Goal: Task Accomplishment & Management: Manage account settings

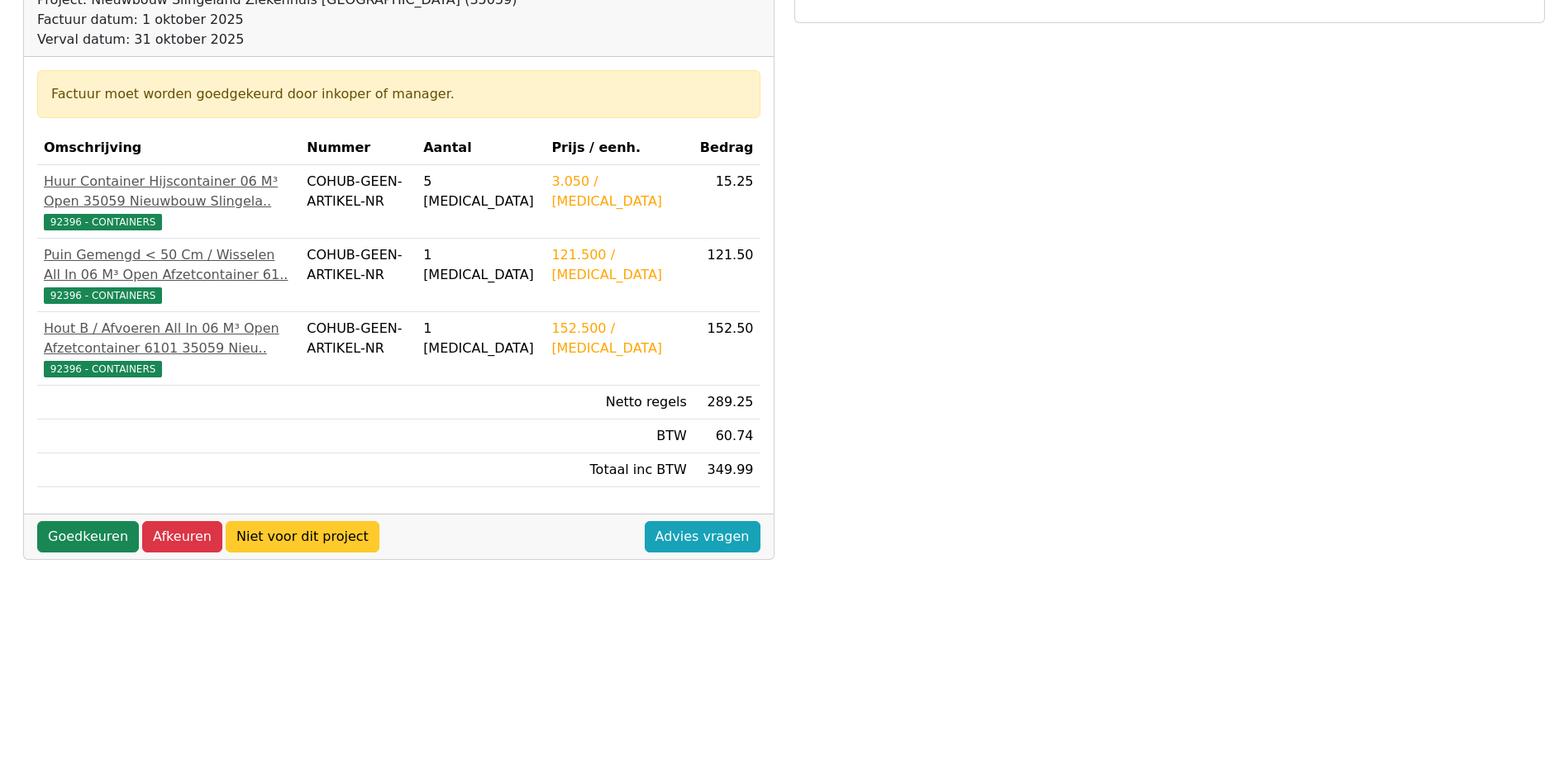
scroll to position [248, 0]
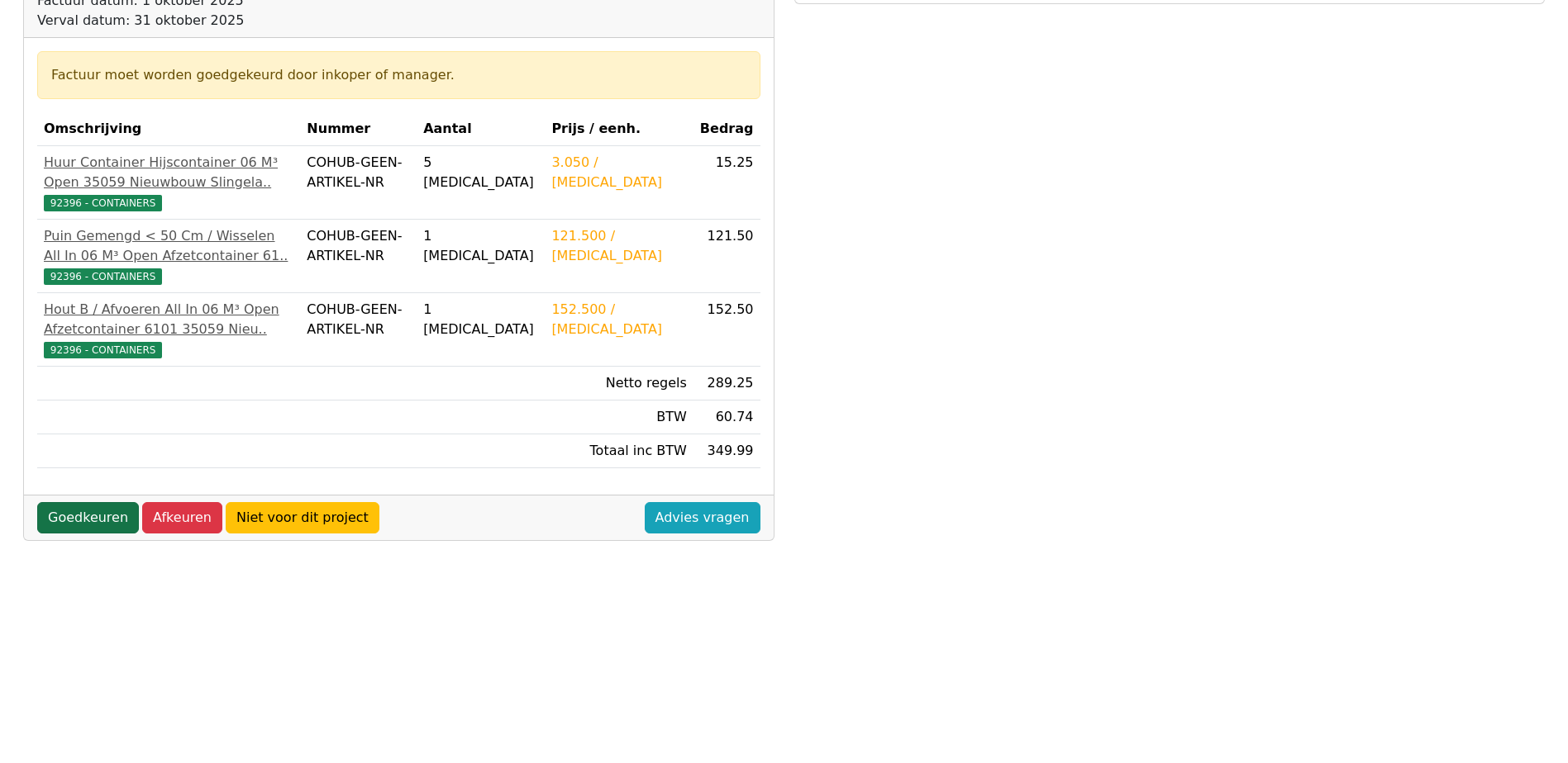
click at [84, 534] on link "Goedkeuren" at bounding box center [88, 518] width 102 height 31
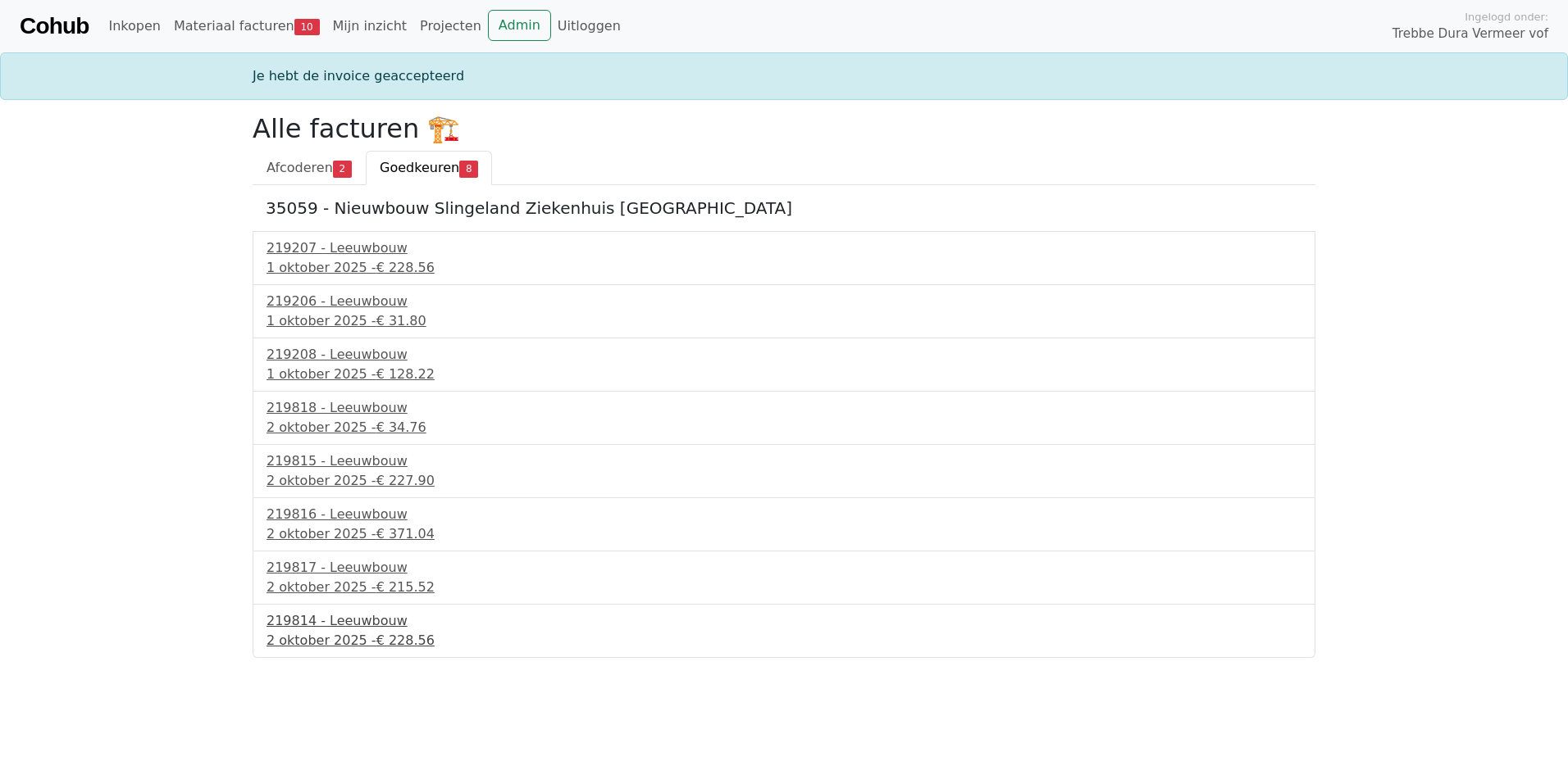
click at [339, 636] on div "[DATE] - € 228.56" at bounding box center [784, 640] width 1035 height 19
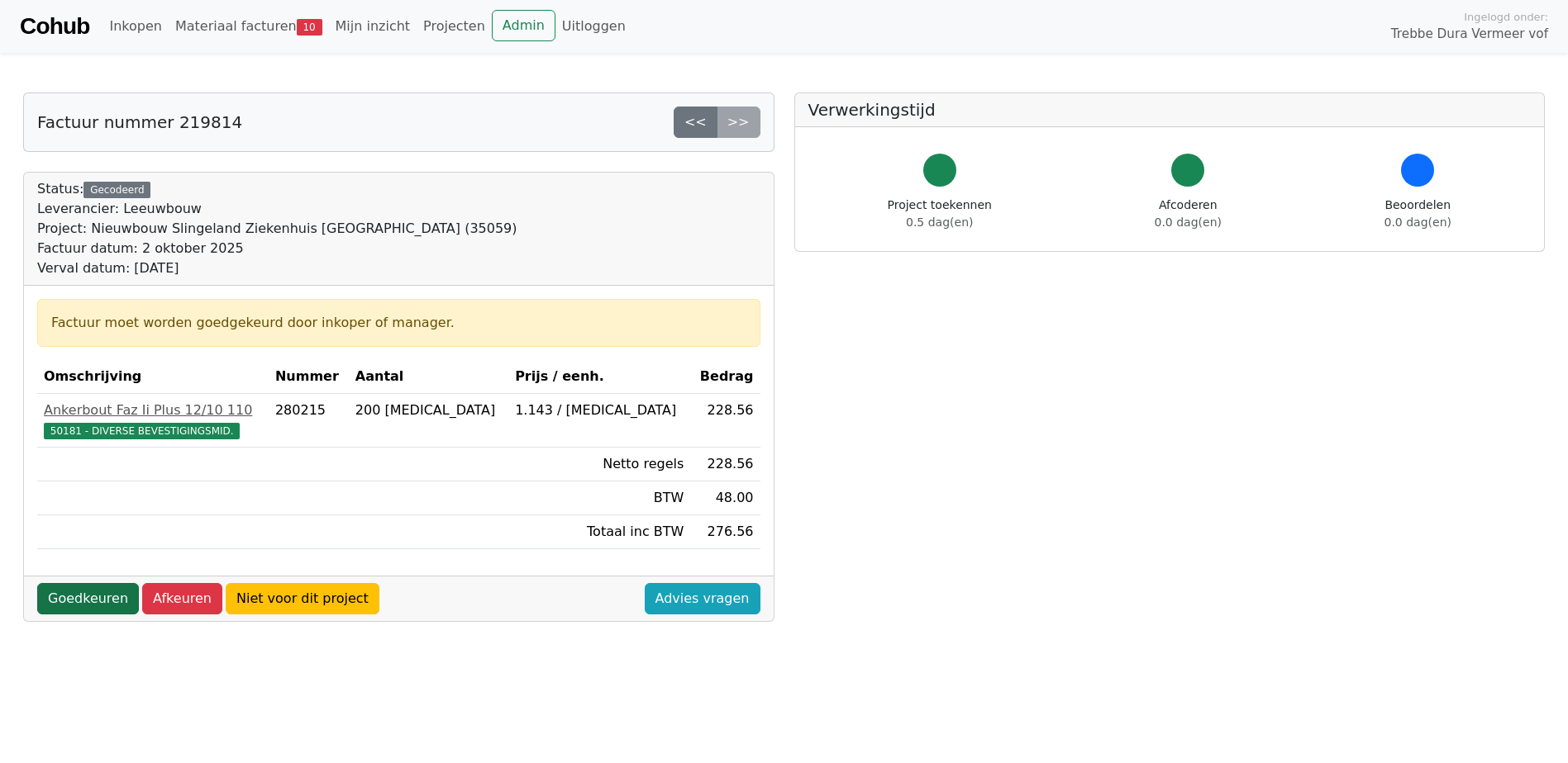
click at [104, 590] on link "Goedkeuren" at bounding box center [88, 599] width 102 height 31
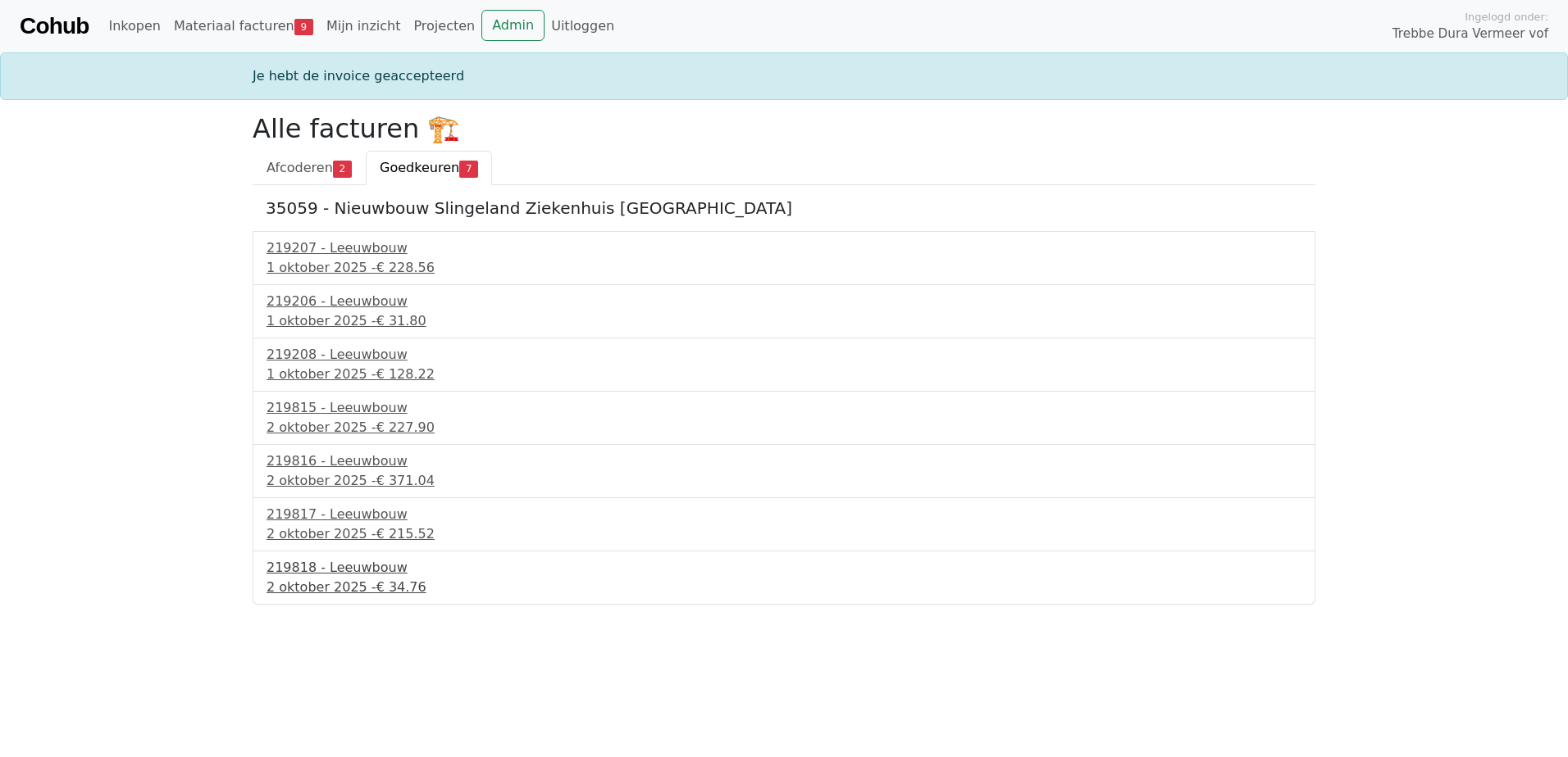
click at [335, 579] on div "2 oktober 2025 - € 34.76" at bounding box center [784, 587] width 1035 height 19
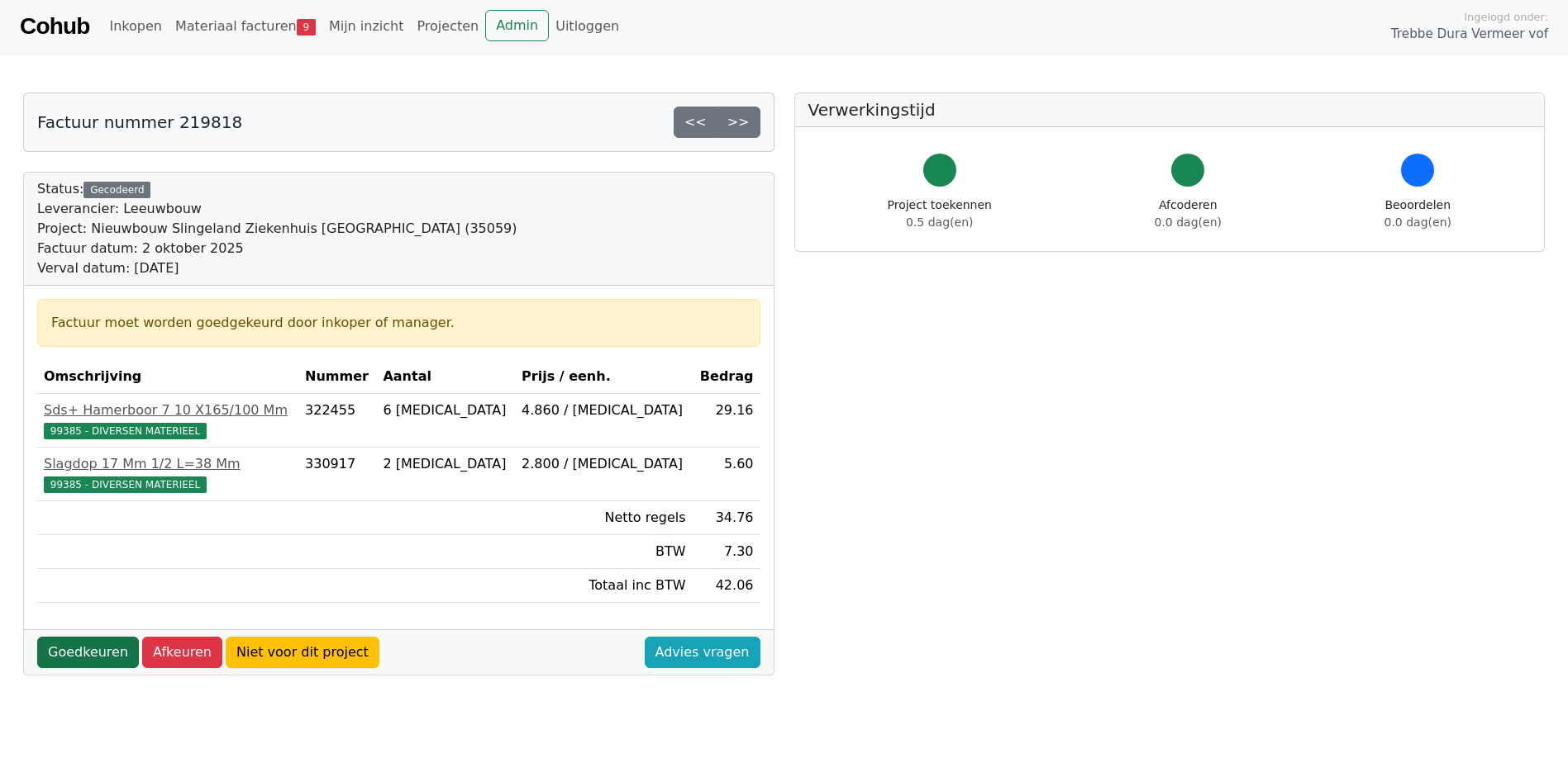
click at [100, 649] on link "Goedkeuren" at bounding box center [88, 652] width 102 height 31
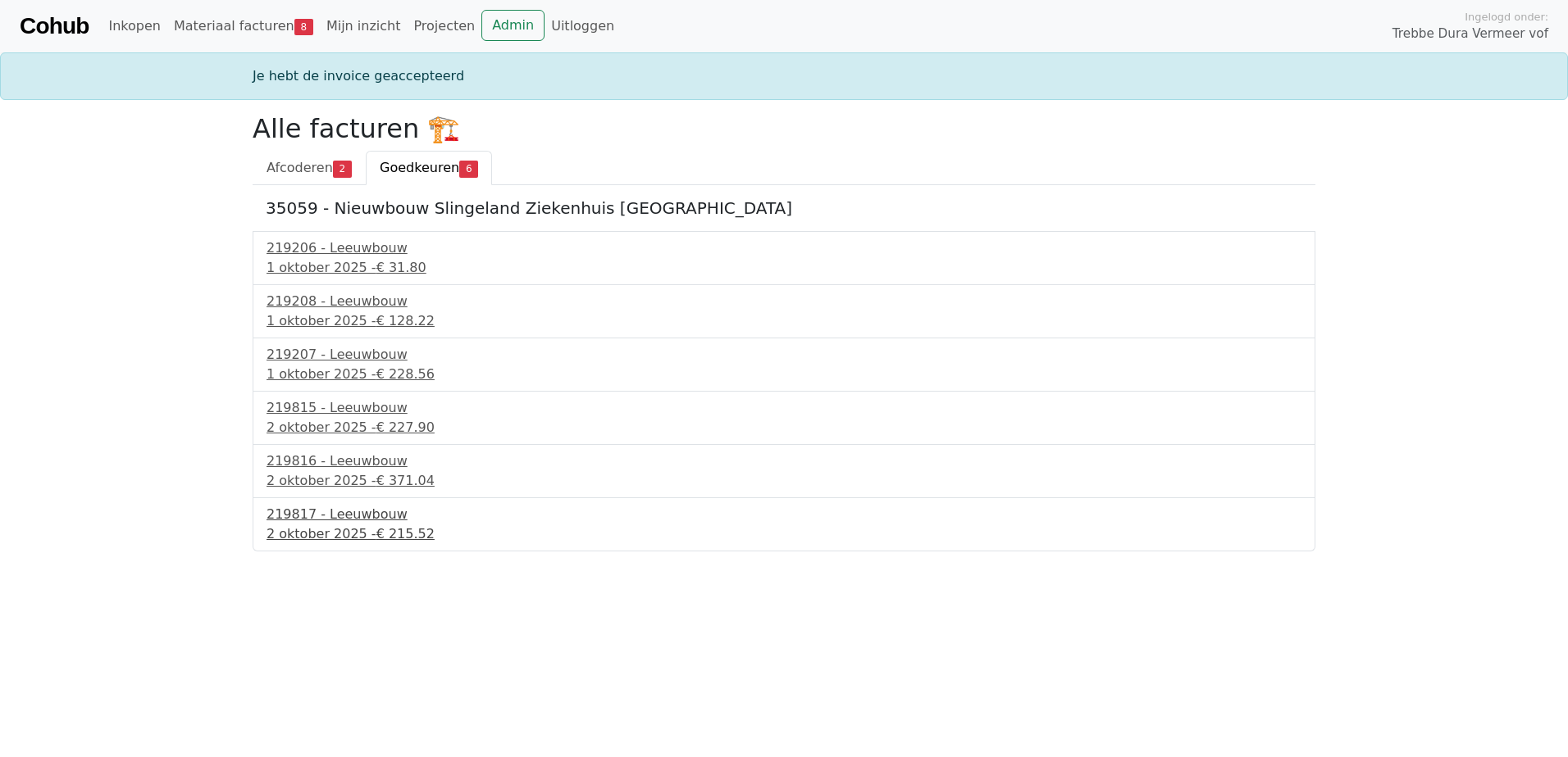
click at [316, 527] on div "2 oktober 2025 - € 215.52" at bounding box center [784, 534] width 1035 height 19
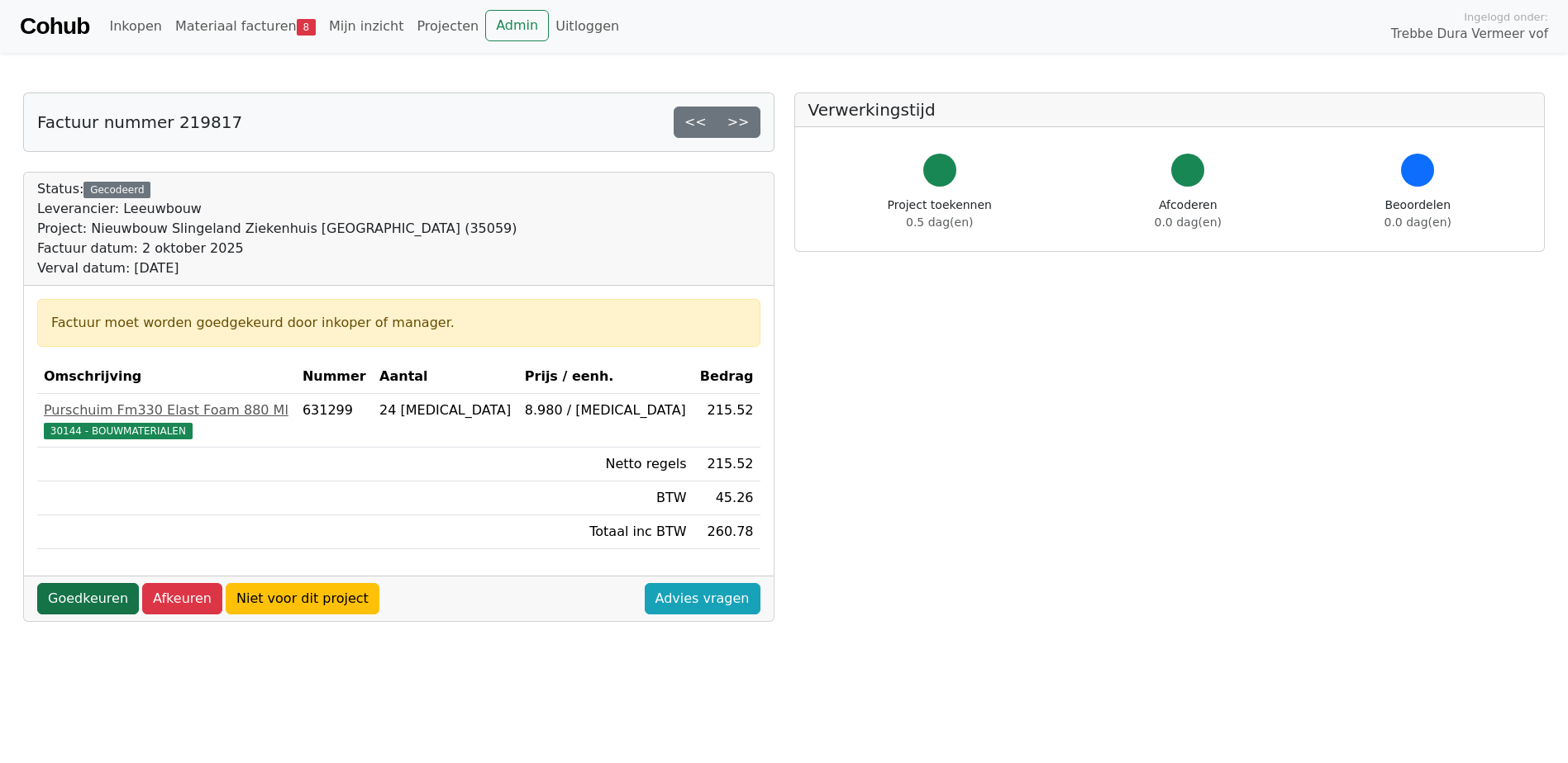
click at [96, 597] on link "Goedkeuren" at bounding box center [88, 599] width 102 height 31
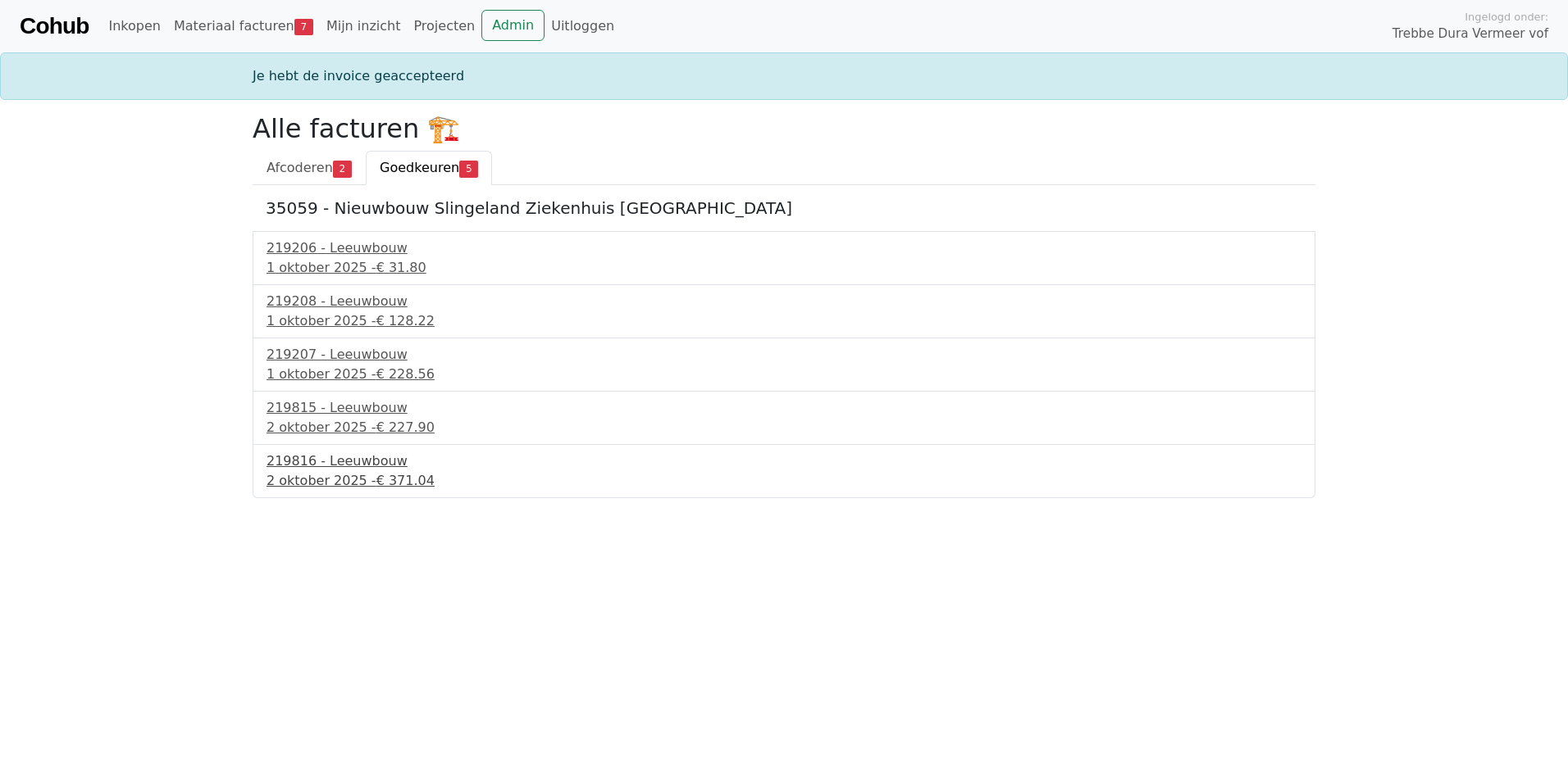
click at [299, 485] on div "2 oktober 2025 - € 371.04" at bounding box center [784, 480] width 1035 height 19
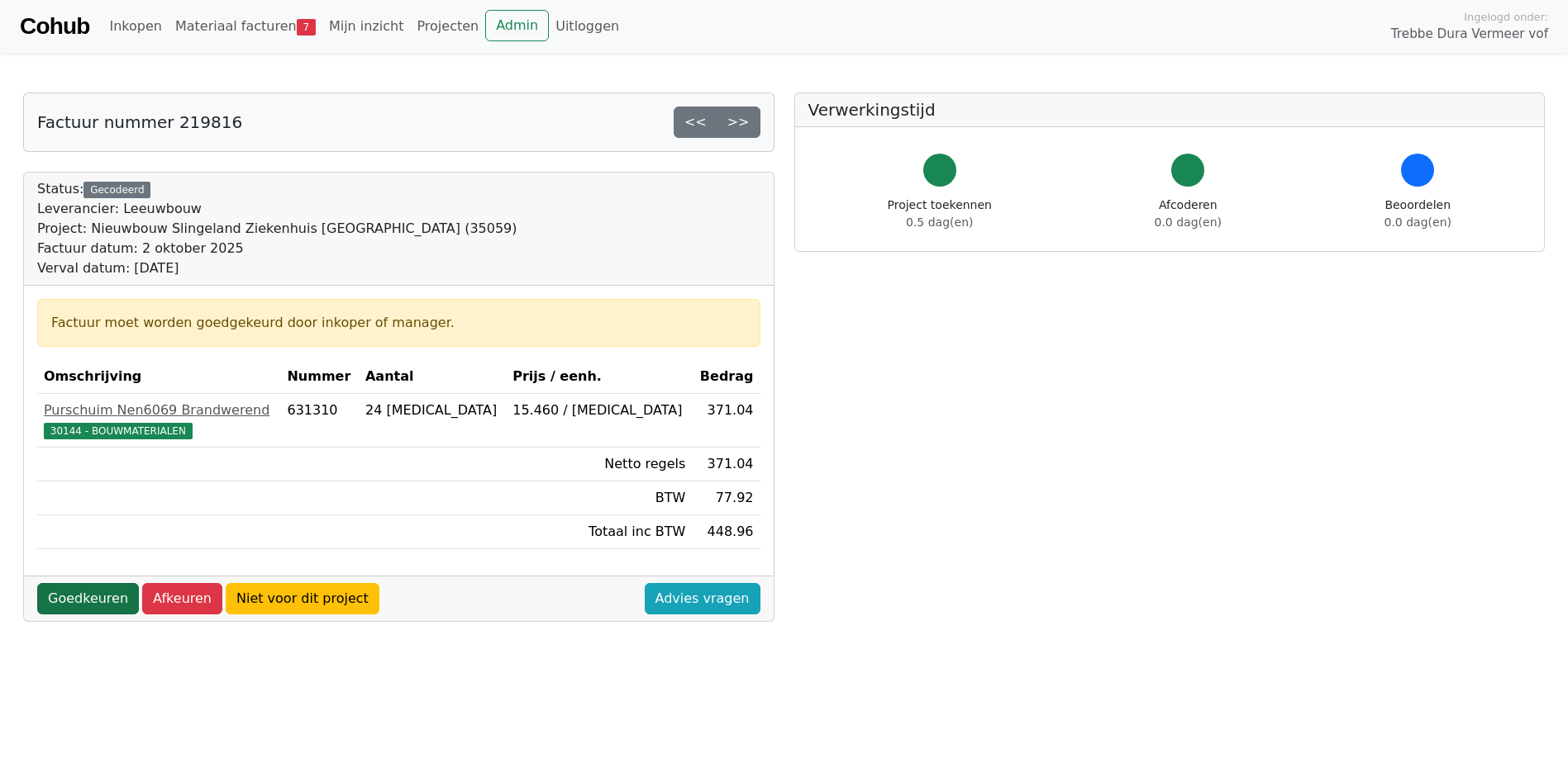
click at [96, 600] on link "Goedkeuren" at bounding box center [88, 599] width 102 height 31
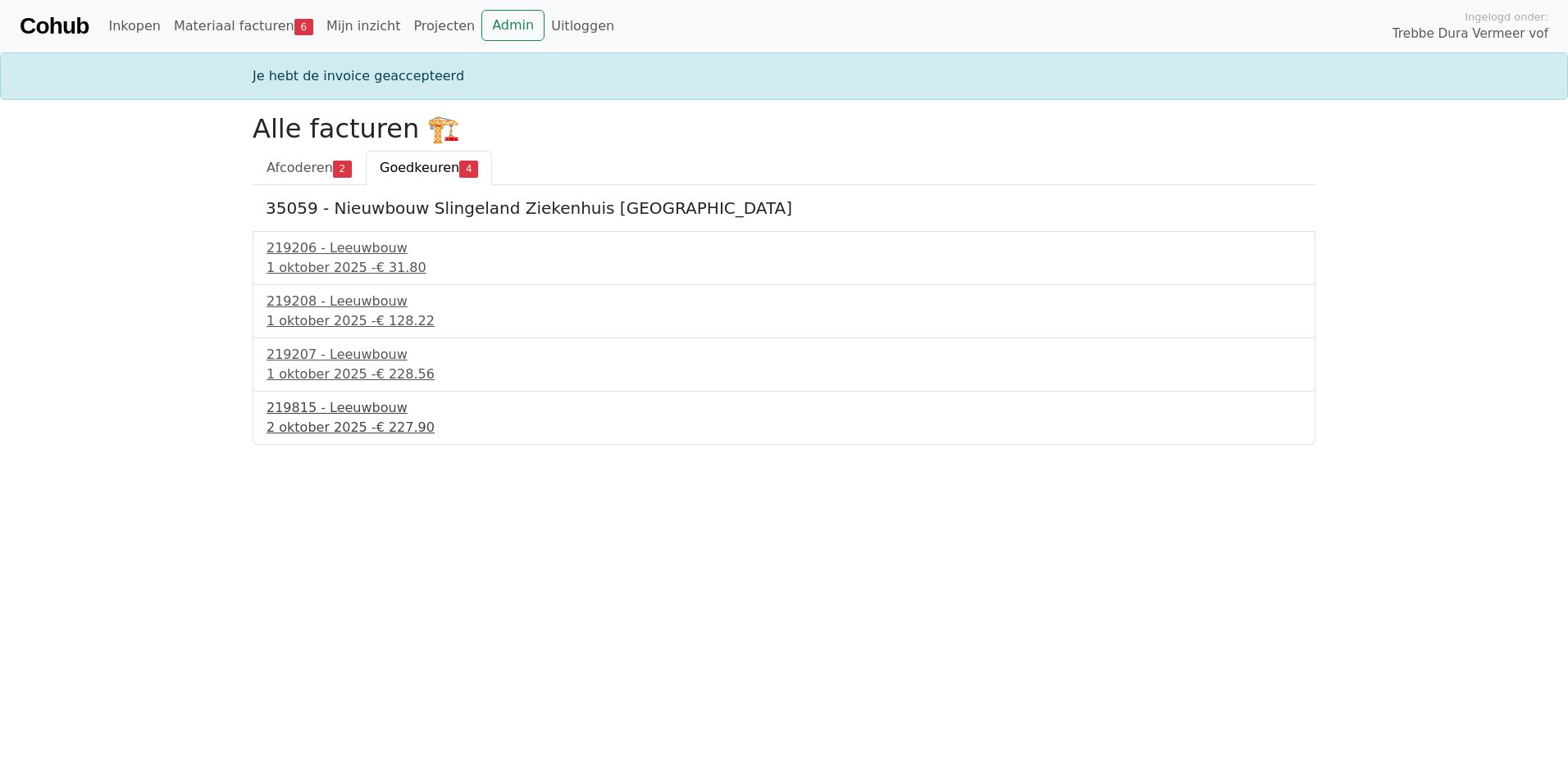
click at [372, 411] on div "219815 - Leeuwbouw" at bounding box center [784, 408] width 1035 height 19
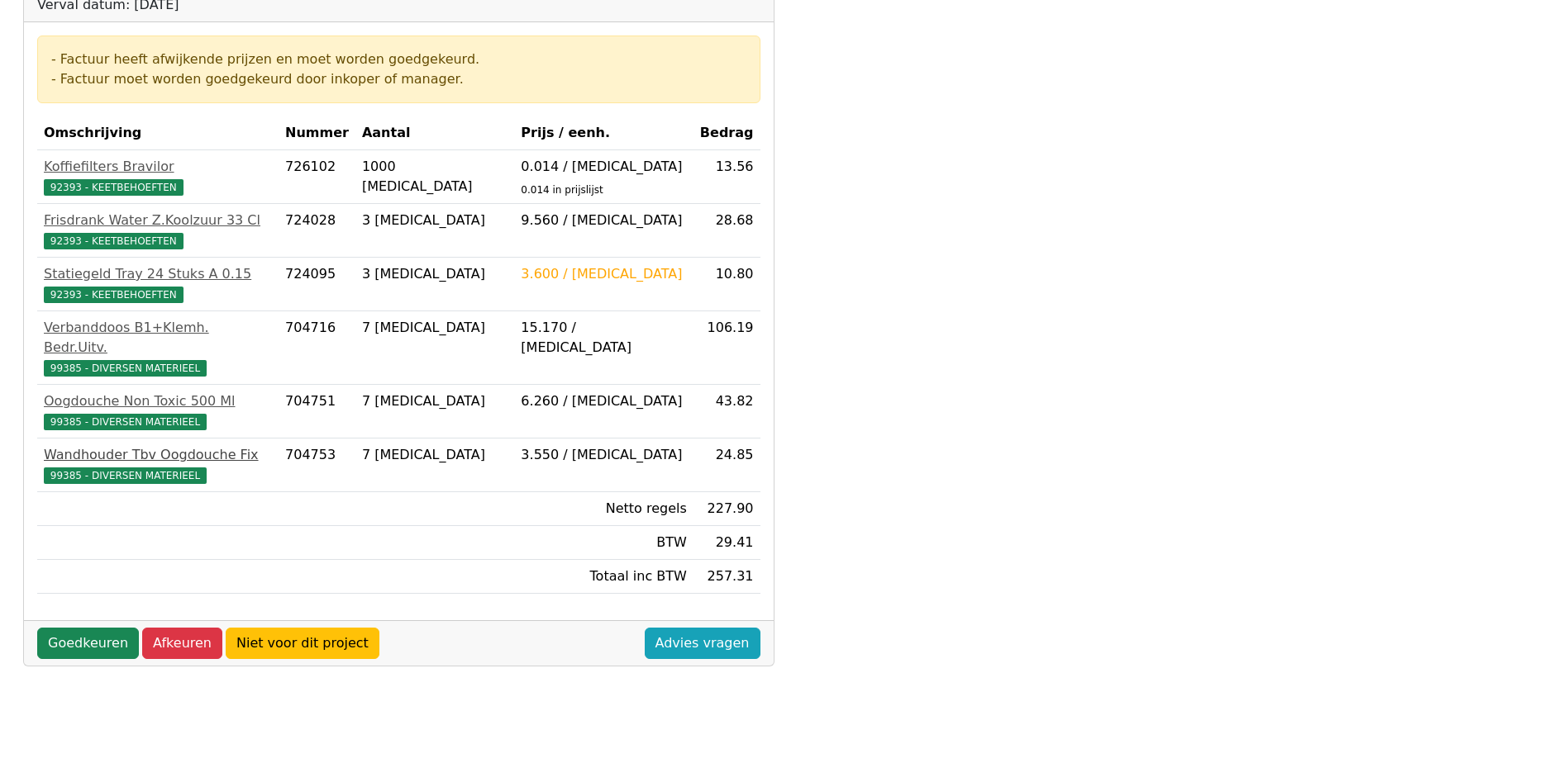
scroll to position [331, 0]
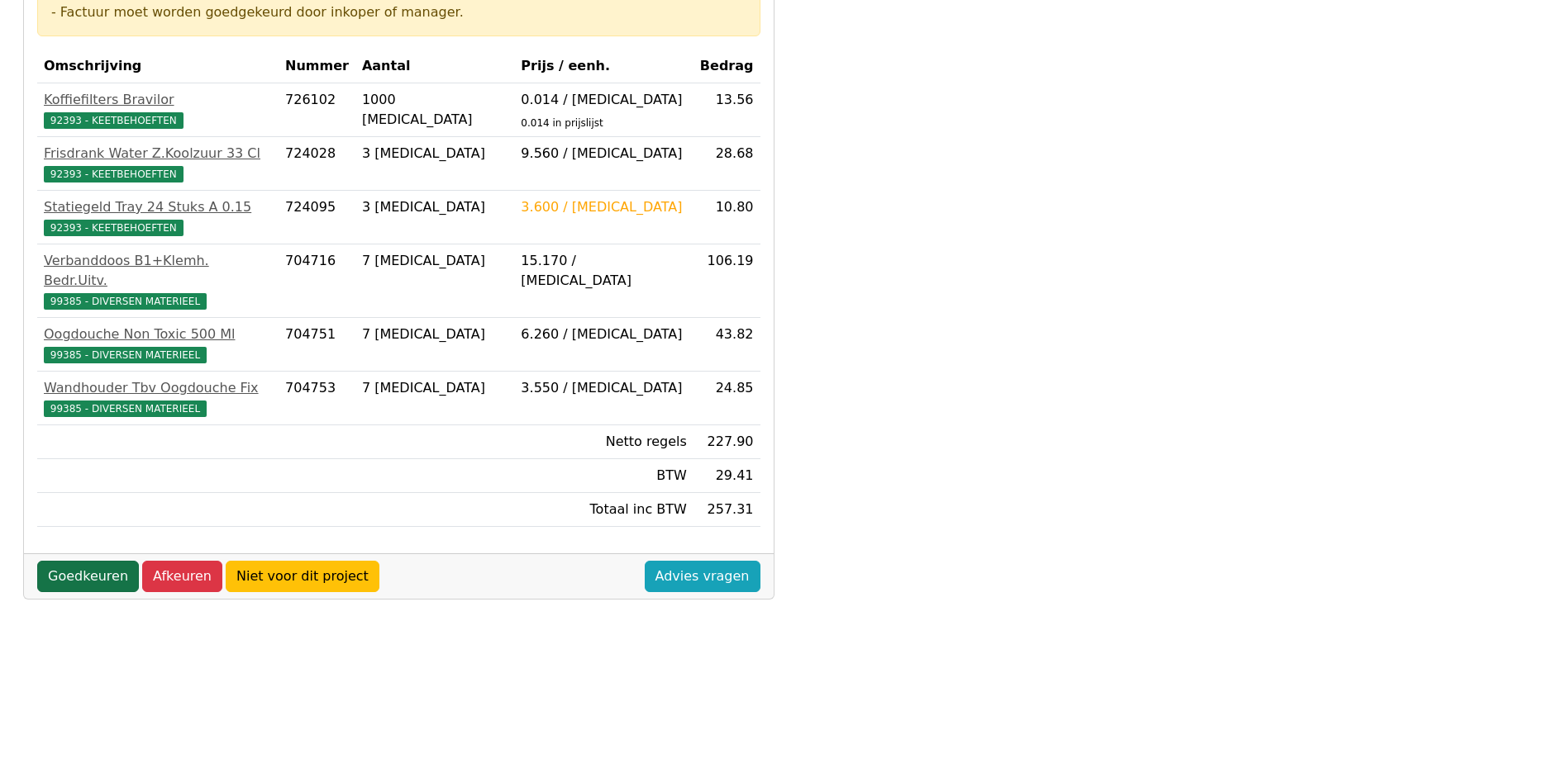
click at [92, 563] on link "Goedkeuren" at bounding box center [88, 576] width 102 height 31
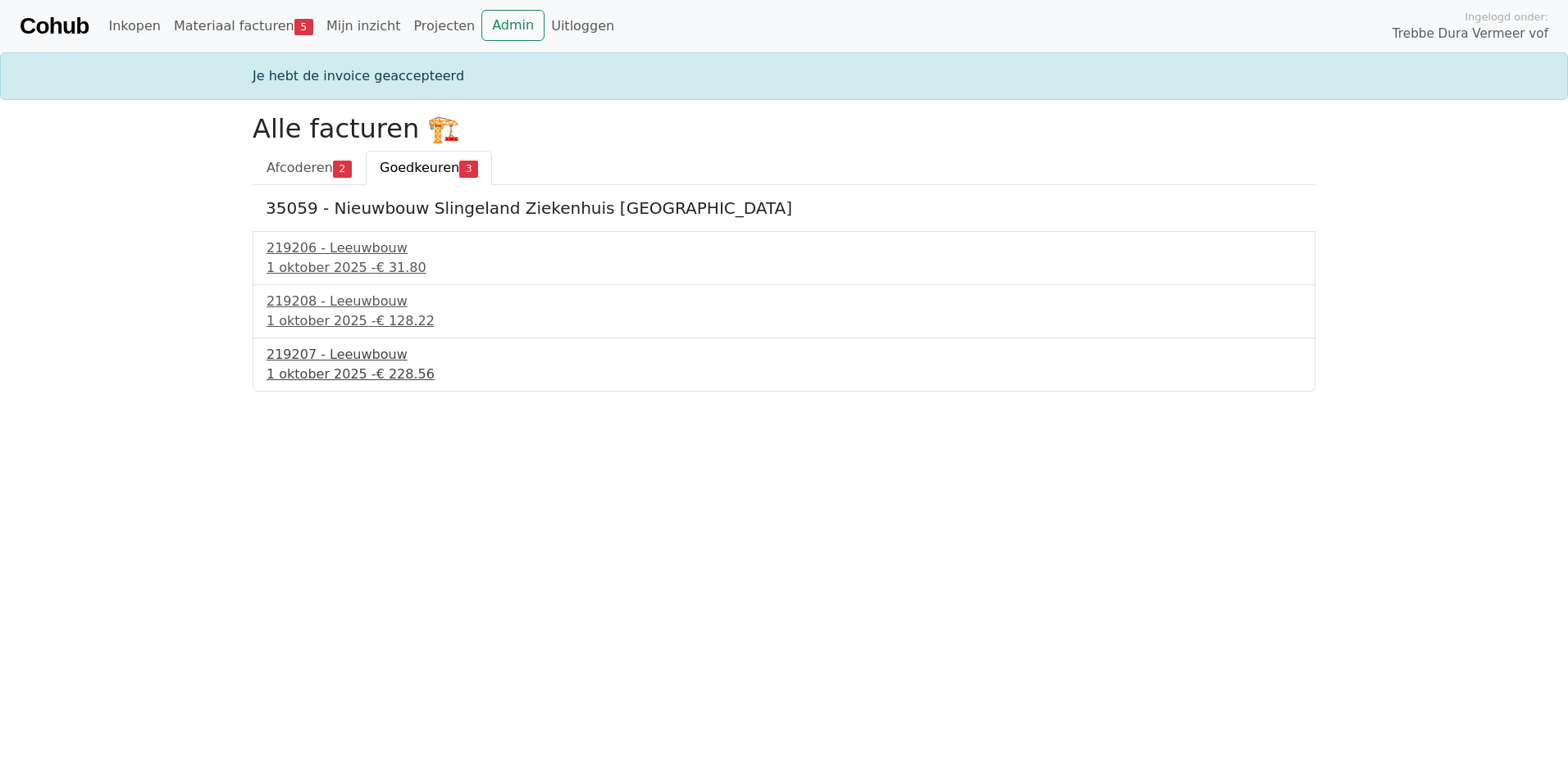
click at [364, 363] on div "219207 - Leeuwbouw" at bounding box center [784, 354] width 1035 height 19
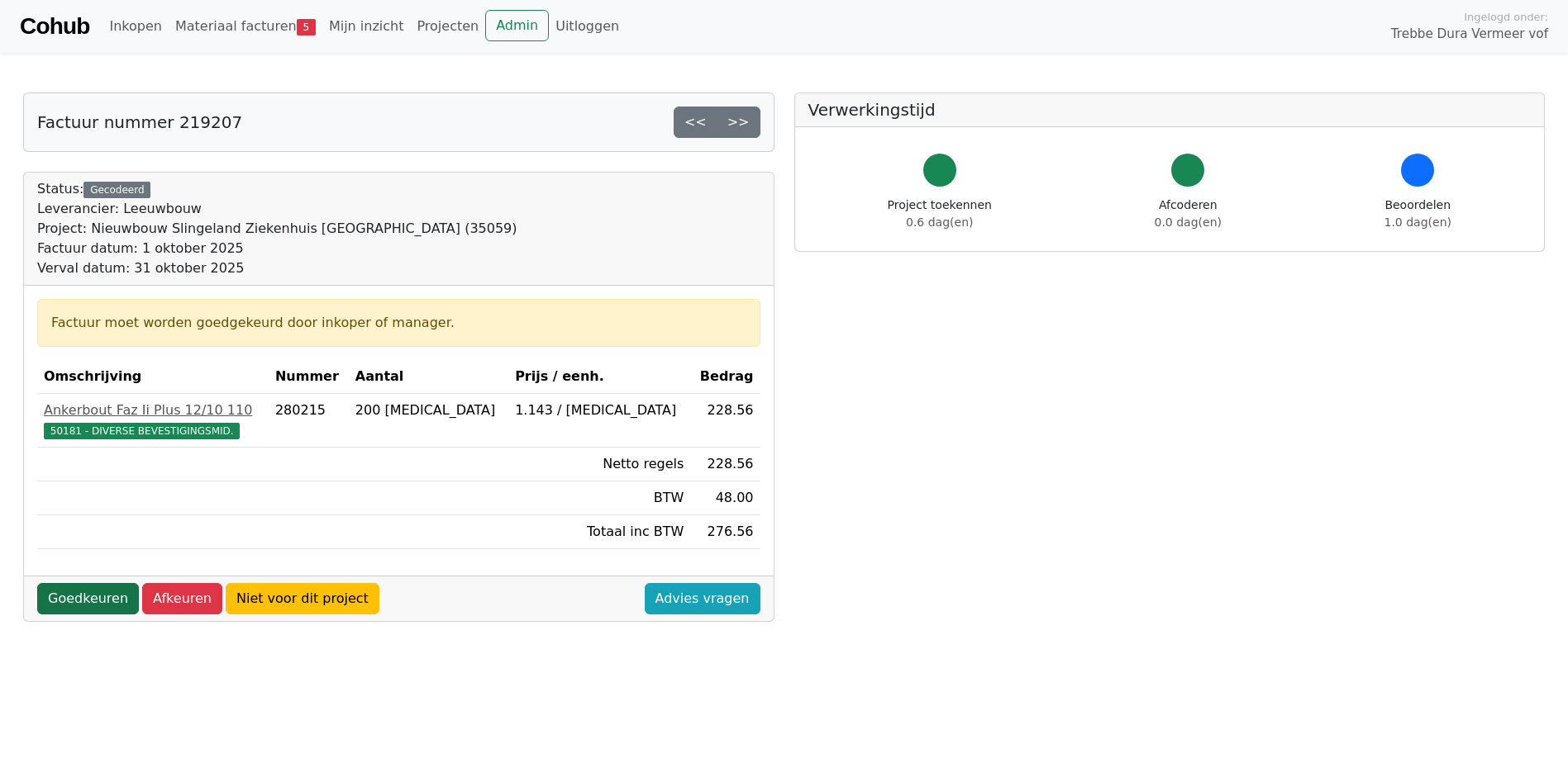
click at [98, 596] on link "Goedkeuren" at bounding box center [88, 599] width 102 height 31
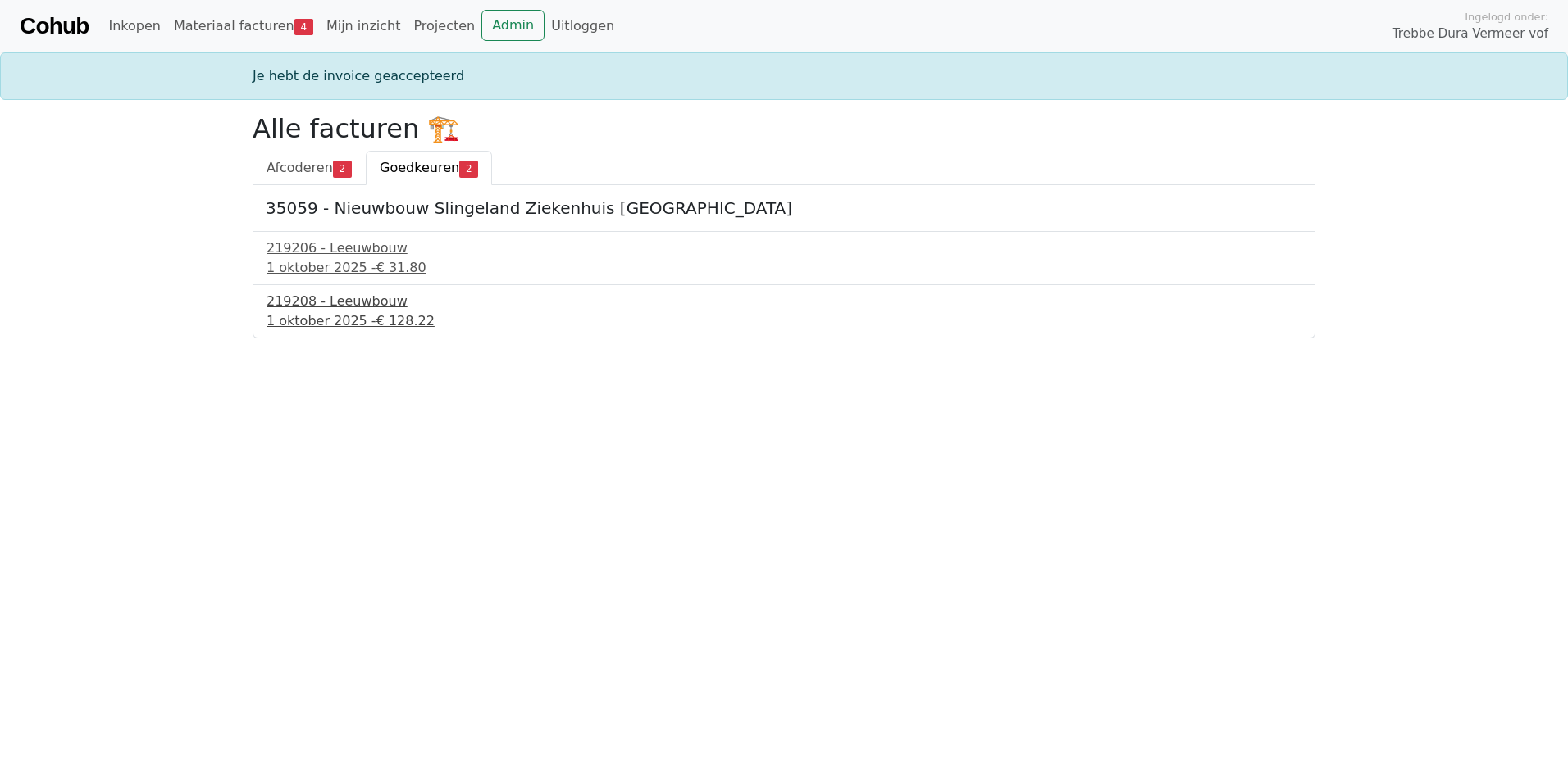
click at [402, 314] on span "€ 128.22" at bounding box center [405, 320] width 58 height 16
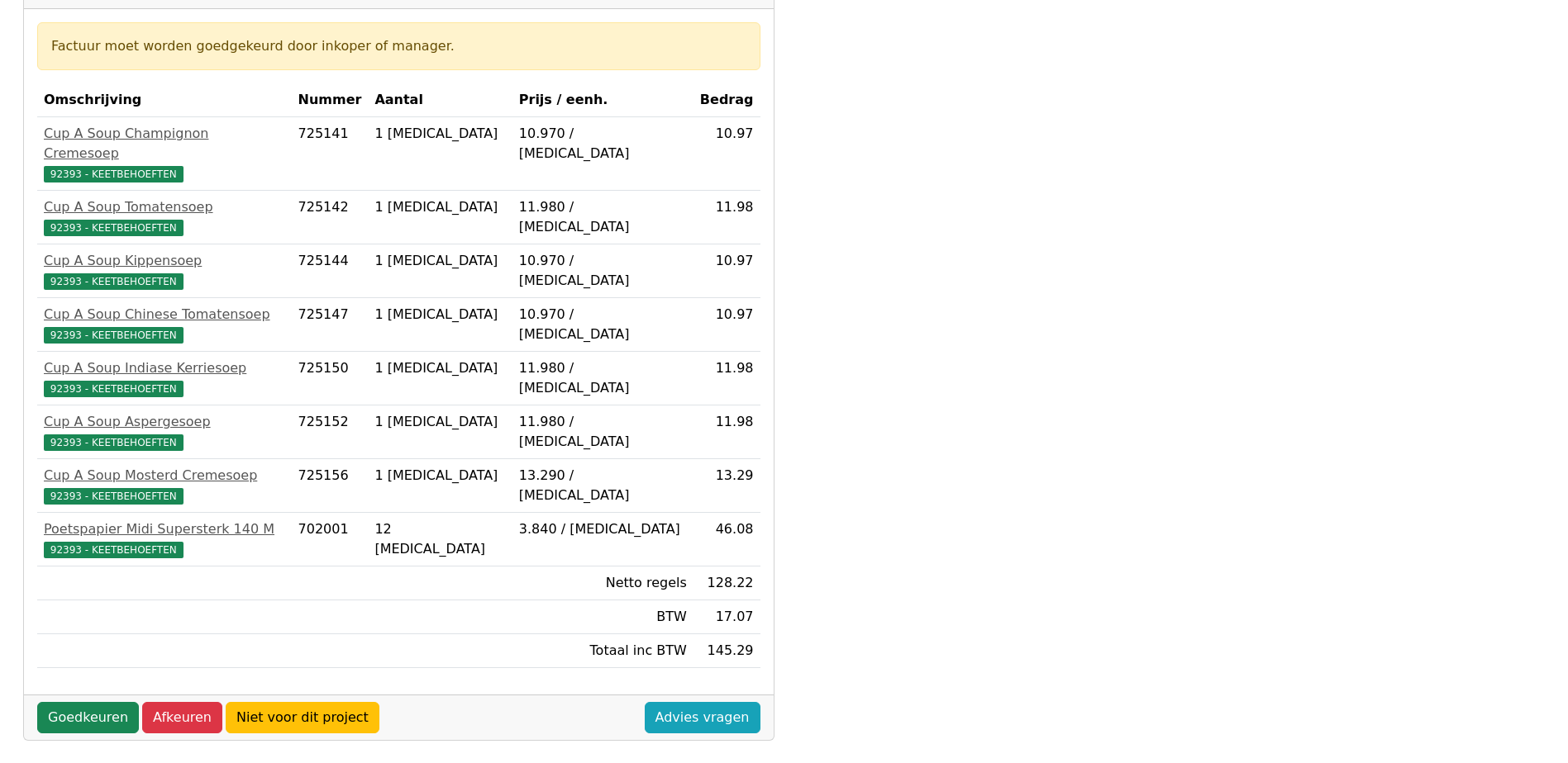
scroll to position [413, 0]
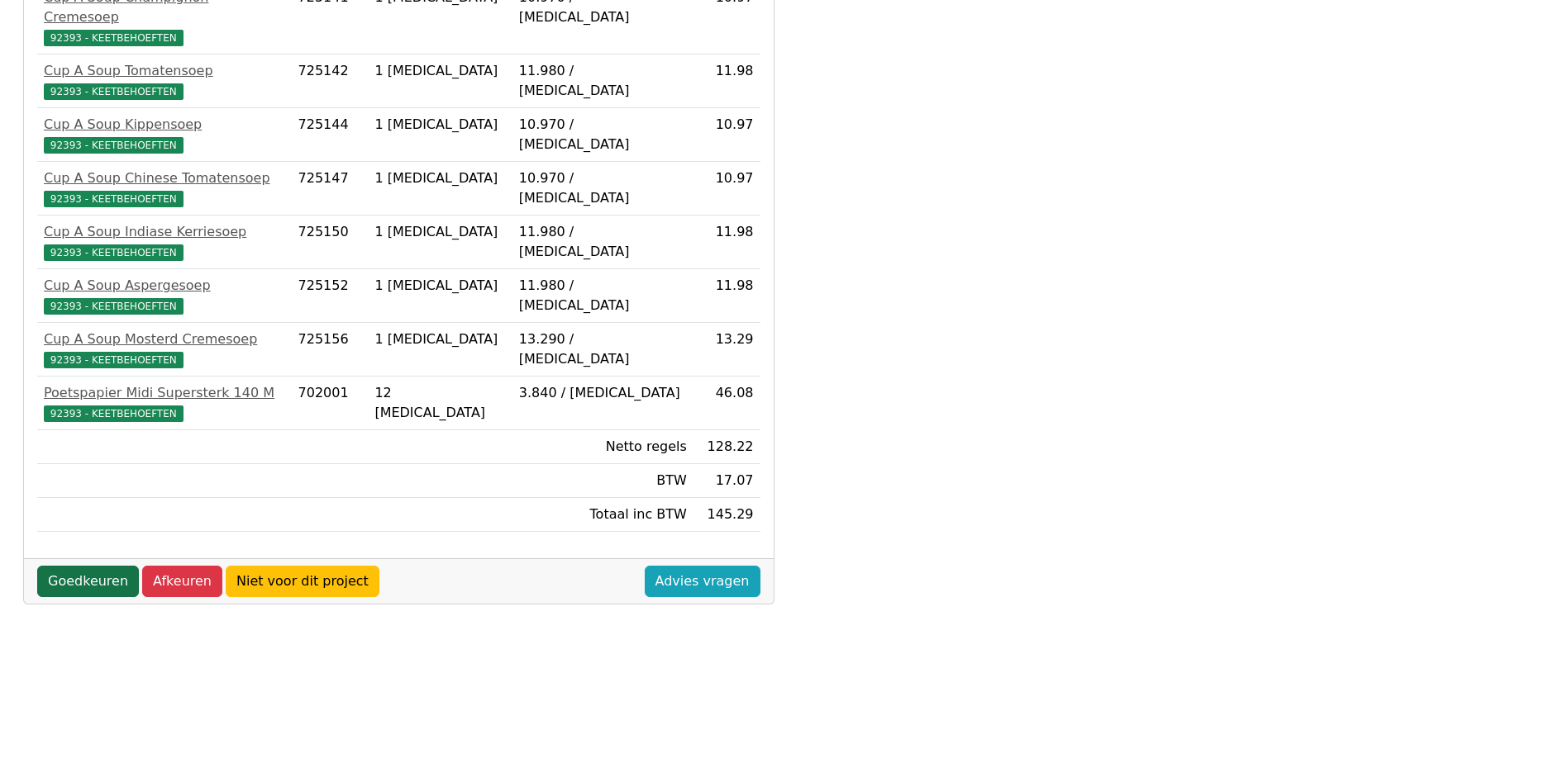
click at [85, 566] on link "Goedkeuren" at bounding box center [88, 582] width 102 height 31
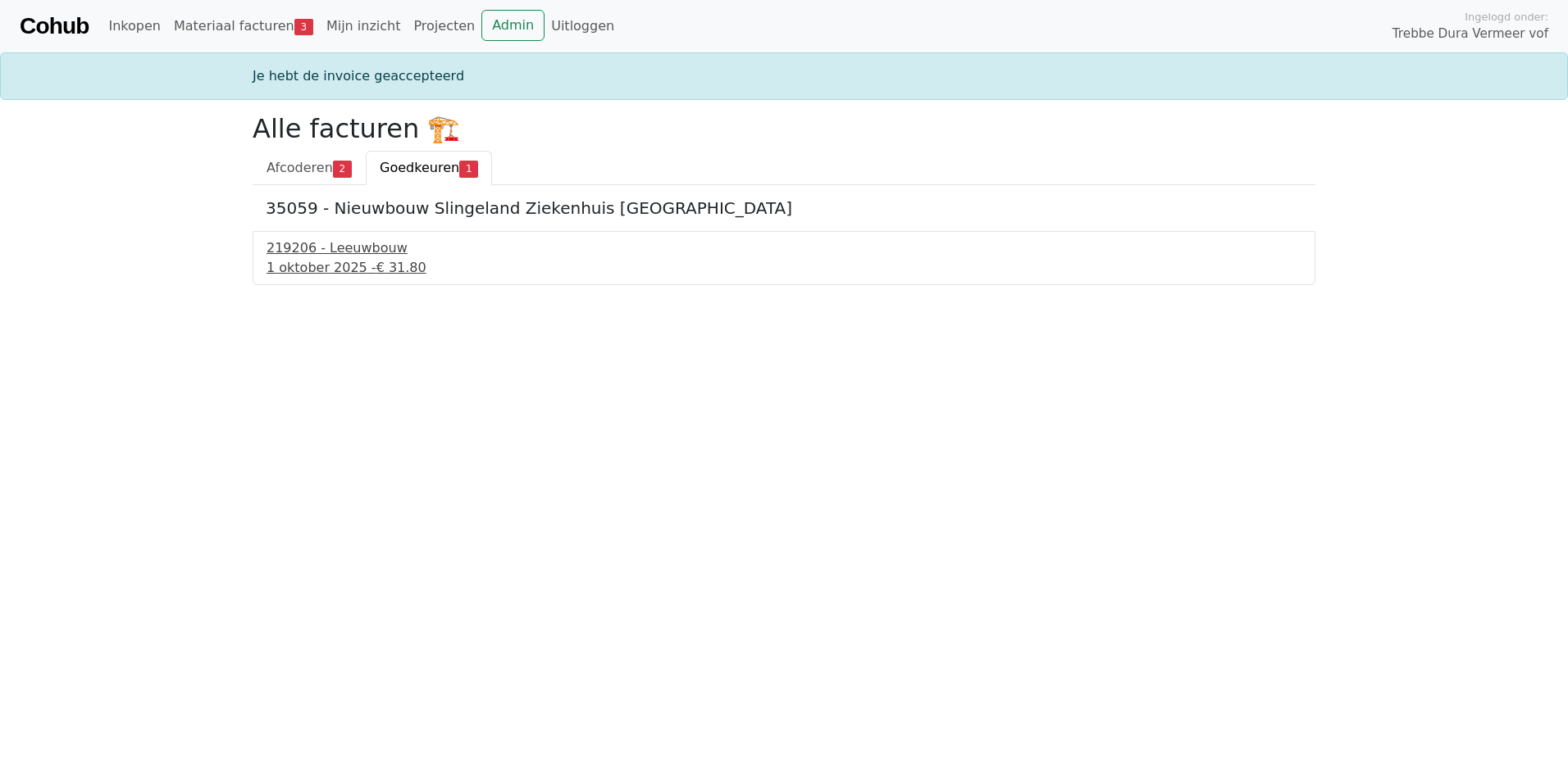
click at [308, 263] on div "[DATE] - € 31.80" at bounding box center [784, 267] width 1035 height 19
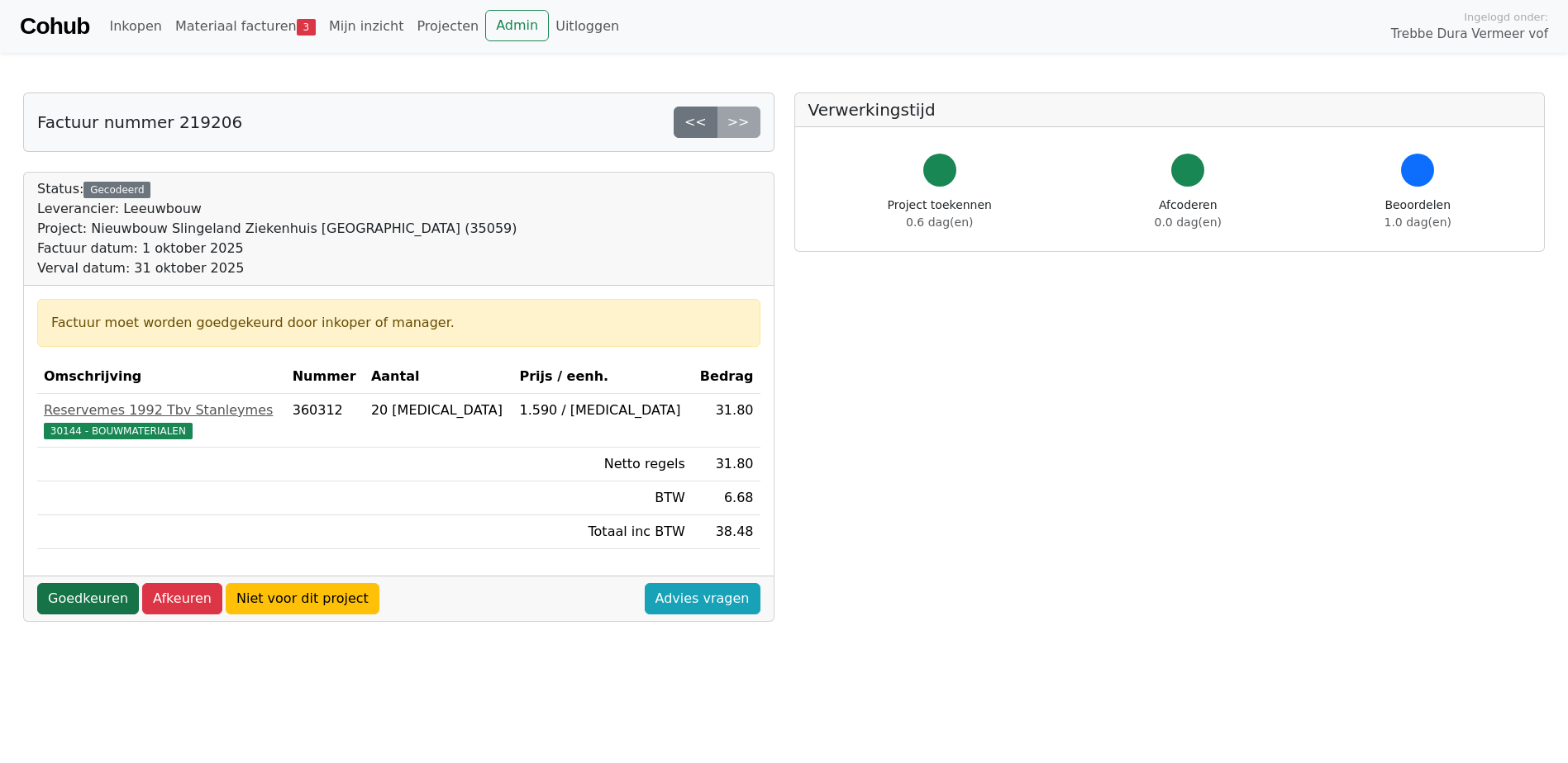
click at [80, 591] on link "Goedkeuren" at bounding box center [88, 599] width 102 height 31
